Goal: Information Seeking & Learning: Learn about a topic

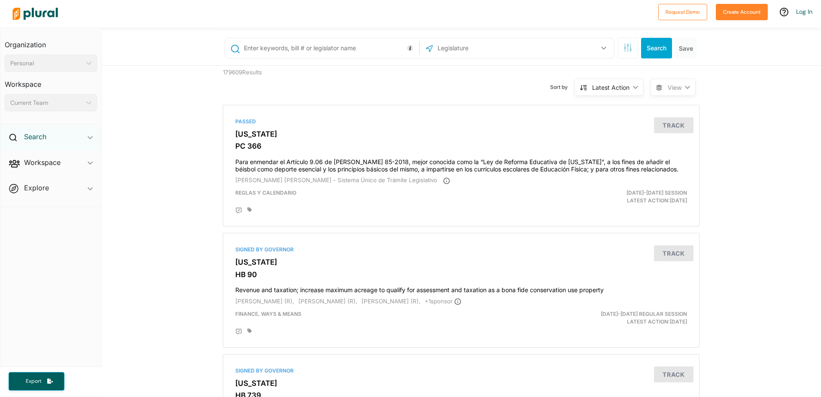
click at [40, 136] on h2 "Search" at bounding box center [35, 136] width 22 height 9
click at [31, 155] on h4 "Bills" at bounding box center [52, 156] width 79 height 8
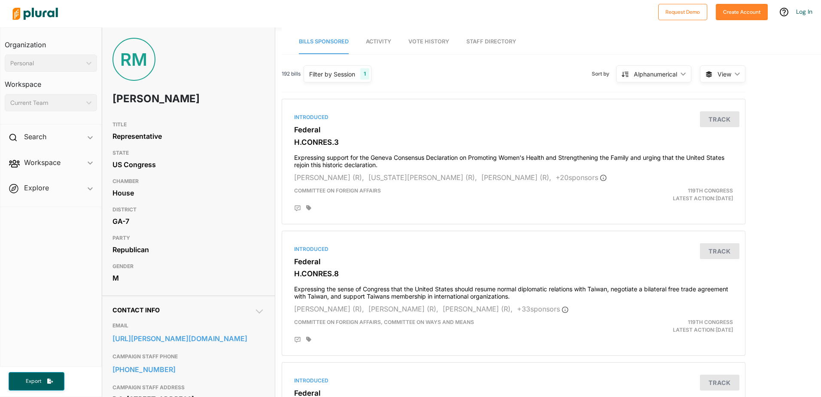
click at [379, 39] on span "Activity" at bounding box center [378, 41] width 25 height 6
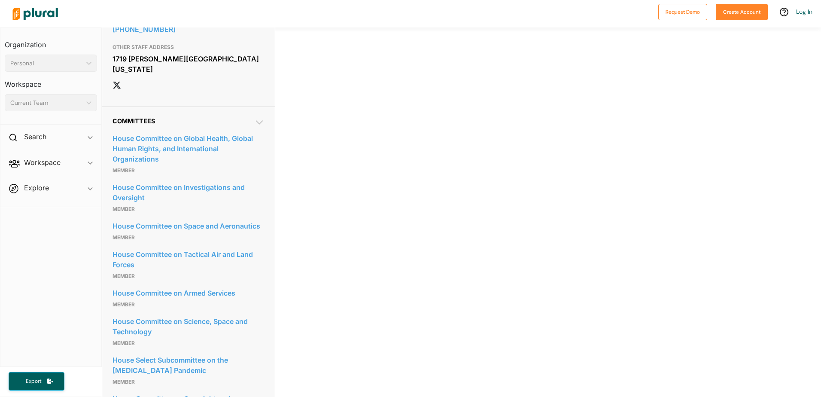
scroll to position [530, 0]
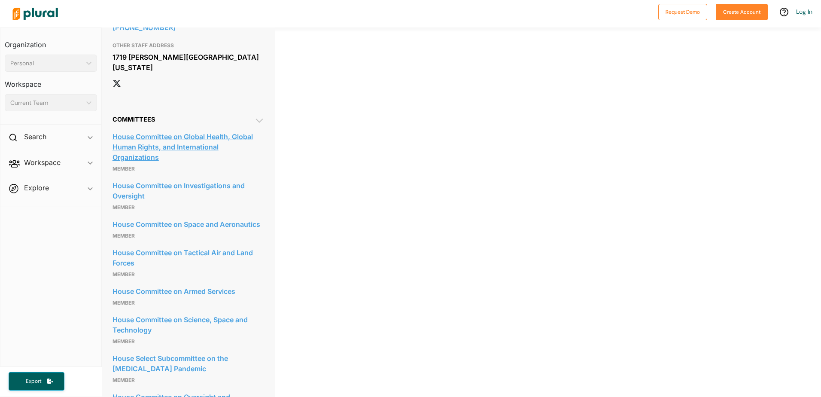
click at [150, 164] on link "House Committee on Global Health, Global Human Rights, and International Organi…" at bounding box center [188, 146] width 152 height 33
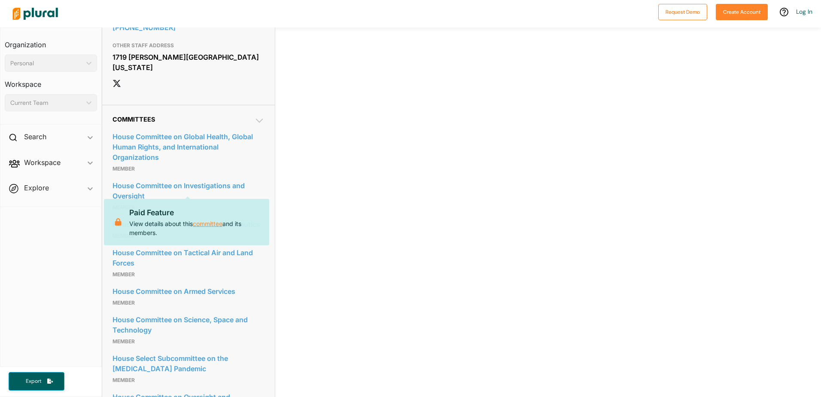
click at [212, 224] on link "committee" at bounding box center [208, 224] width 30 height 10
